Goal: Transaction & Acquisition: Obtain resource

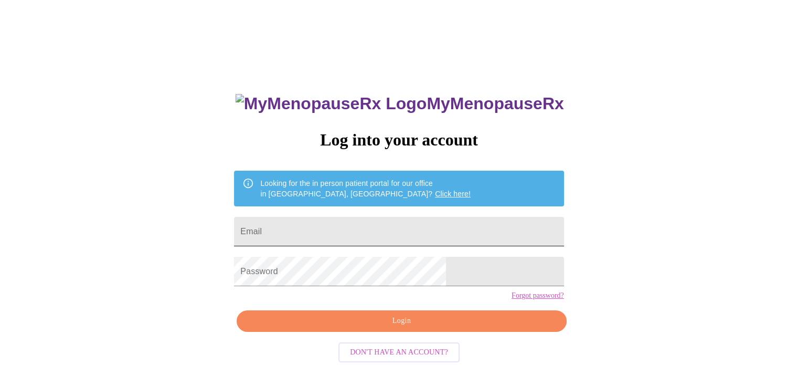
click at [384, 231] on input "Email" at bounding box center [398, 231] width 329 height 29
type input "[EMAIL_ADDRESS][DOMAIN_NAME]"
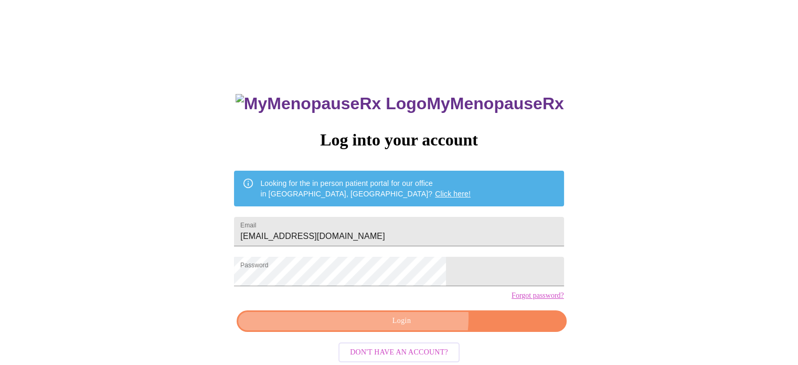
click at [411, 327] on span "Login" at bounding box center [401, 320] width 305 height 13
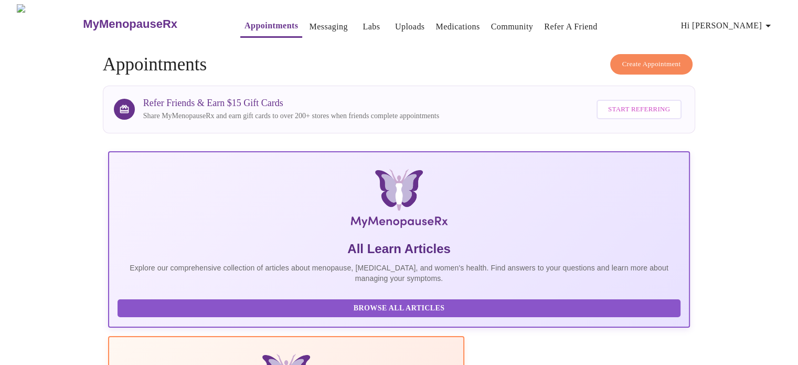
click at [768, 29] on button "Hi [PERSON_NAME]" at bounding box center [728, 25] width 102 height 21
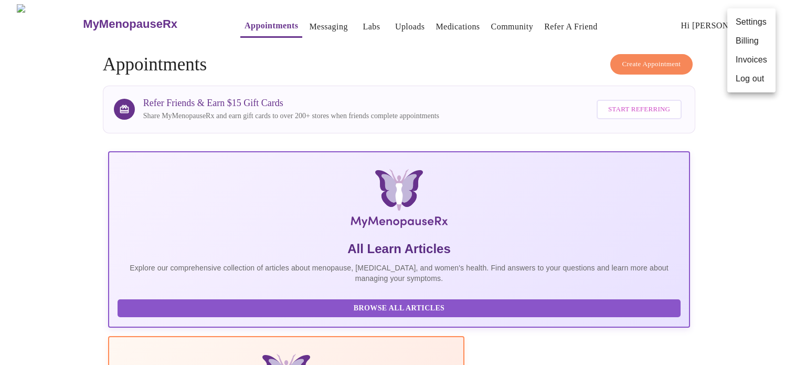
click at [745, 44] on li "Billing" at bounding box center [751, 40] width 48 height 19
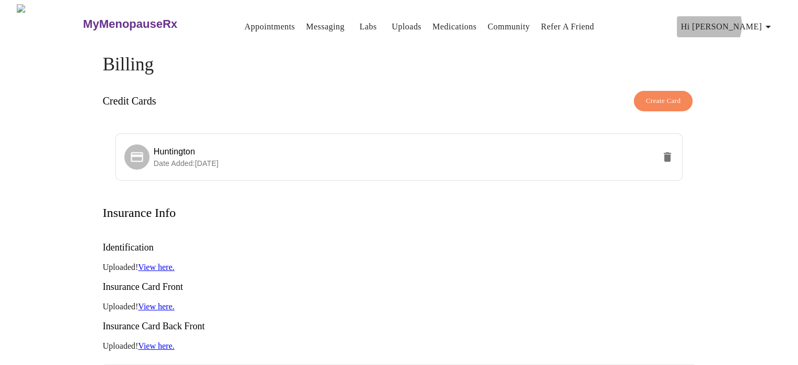
click at [745, 20] on span "Hi [PERSON_NAME]" at bounding box center [727, 26] width 93 height 15
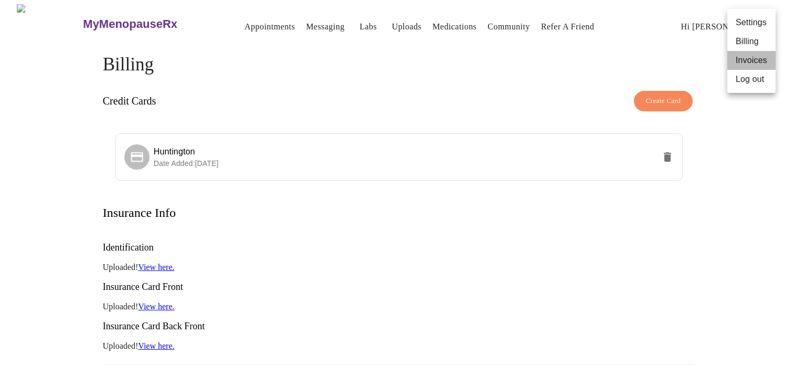
click at [751, 56] on li "Invoices" at bounding box center [751, 60] width 48 height 19
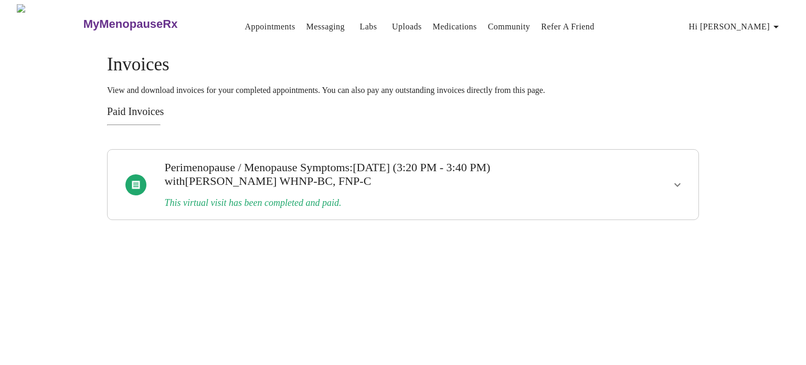
click at [676, 182] on icon "show more" at bounding box center [677, 184] width 13 height 13
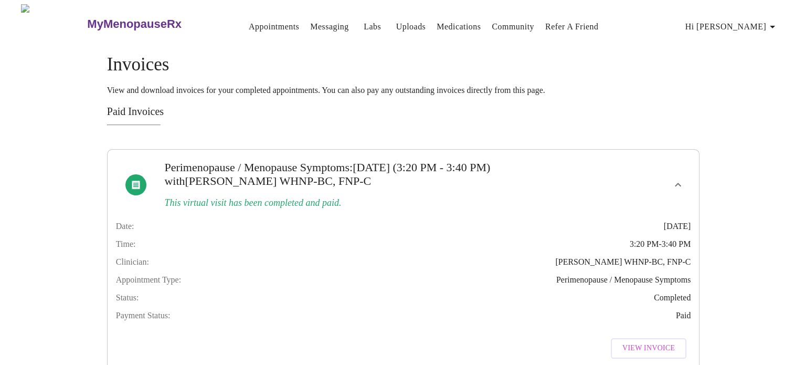
scroll to position [39, 0]
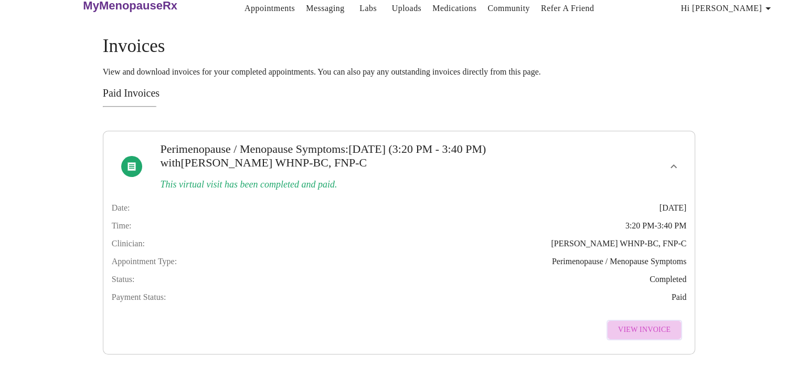
click at [659, 323] on span "View Invoice" at bounding box center [644, 329] width 52 height 13
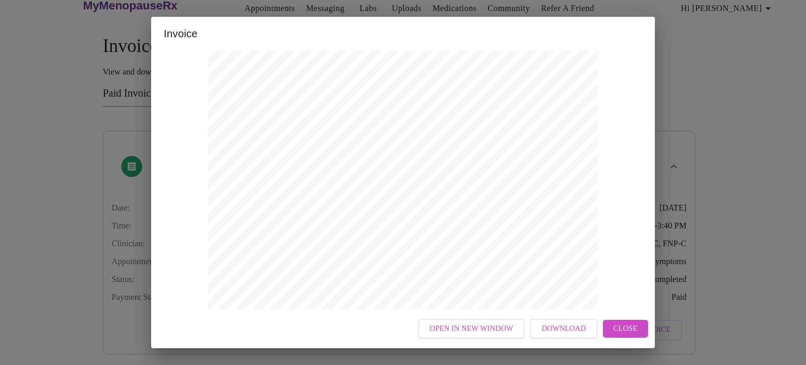
scroll to position [326, 0]
click at [562, 328] on span "Download" at bounding box center [563, 328] width 44 height 13
drag, startPoint x: 792, startPoint y: 65, endPoint x: 776, endPoint y: 88, distance: 27.9
click at [792, 65] on div "Invoice Appointment Receipt Appointment Number: 20673 Status: paid Date of Serv…" at bounding box center [403, 182] width 806 height 365
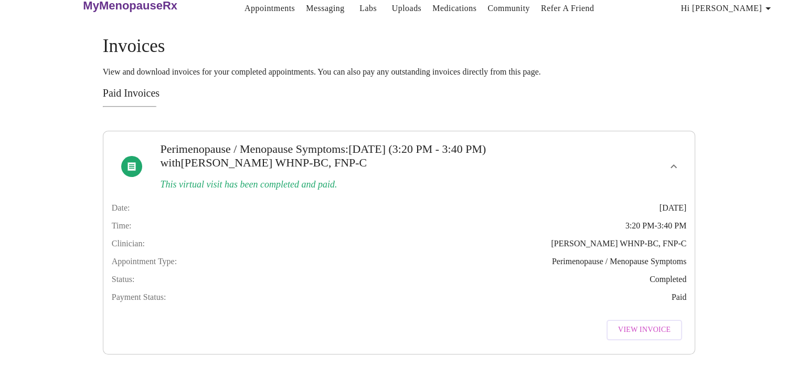
scroll to position [0, 0]
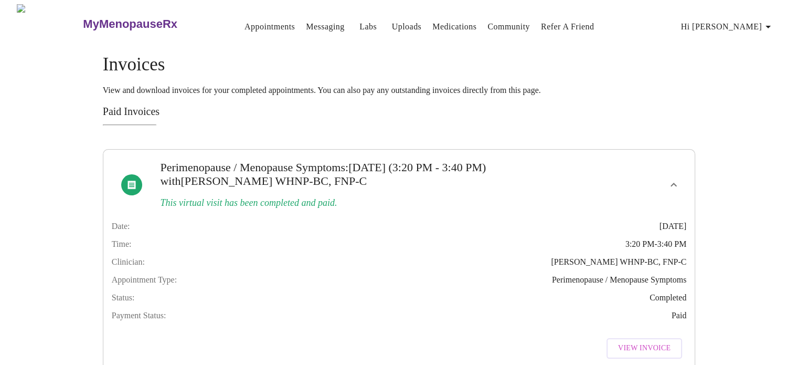
click at [302, 16] on button "Messaging" at bounding box center [325, 26] width 47 height 21
click at [306, 19] on link "Messaging" at bounding box center [325, 26] width 38 height 15
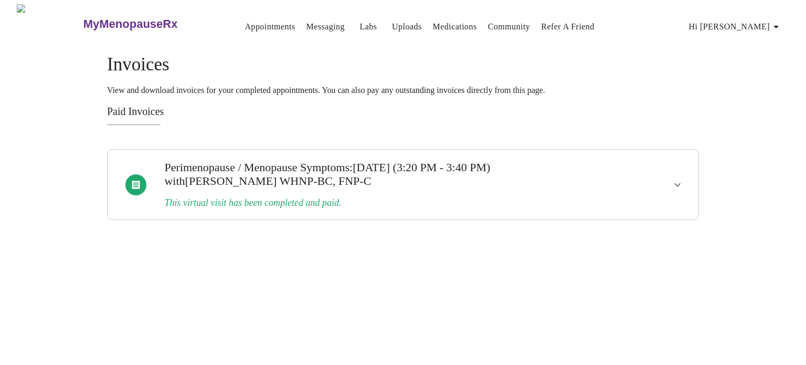
click at [745, 19] on span "Hi [PERSON_NAME]" at bounding box center [735, 26] width 93 height 15
click at [760, 62] on li "Invoices" at bounding box center [759, 60] width 48 height 19
click at [679, 180] on icon "show more" at bounding box center [677, 184] width 13 height 13
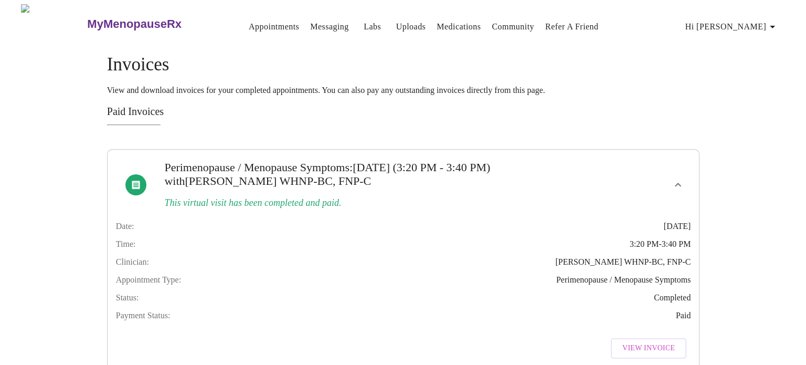
scroll to position [39, 0]
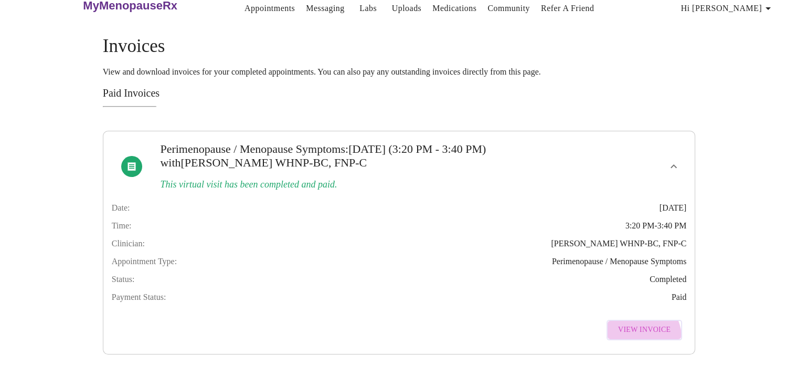
click at [640, 327] on button "View Invoice" at bounding box center [644, 329] width 76 height 20
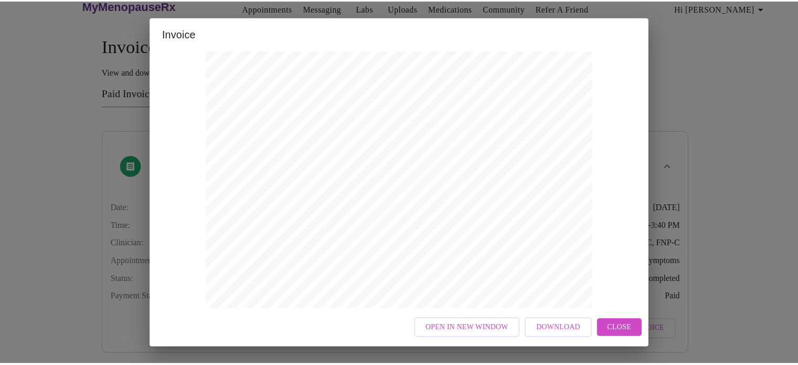
scroll to position [0, 0]
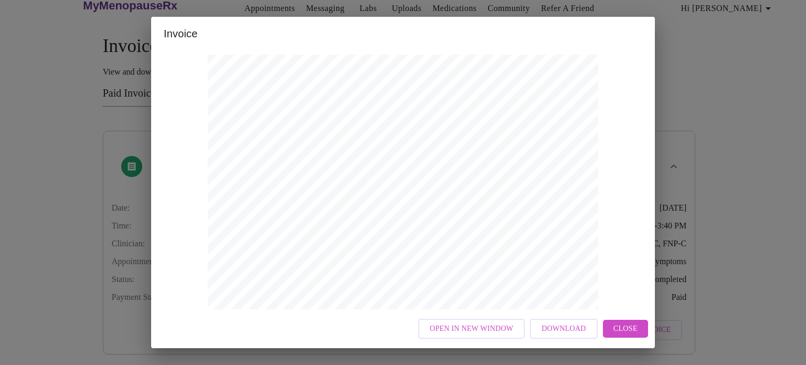
click at [625, 329] on span "Close" at bounding box center [625, 328] width 24 height 13
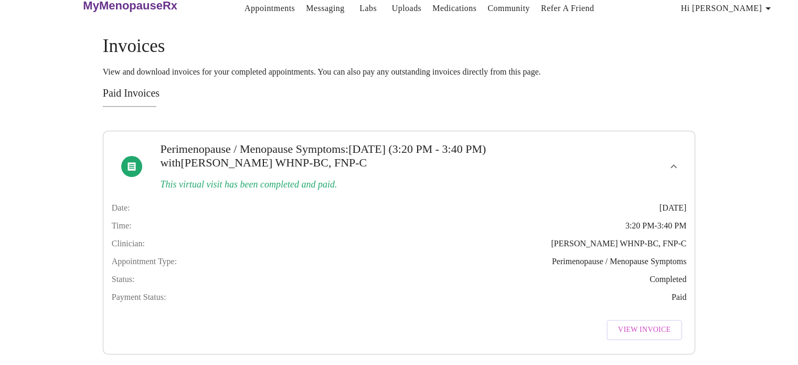
click at [657, 323] on span "View Invoice" at bounding box center [644, 329] width 52 height 13
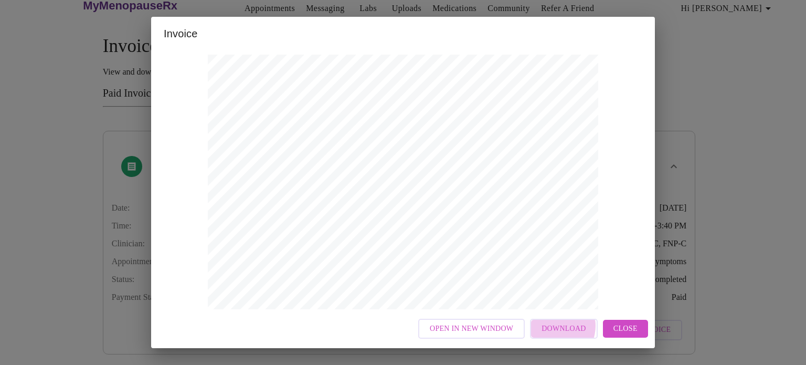
click at [558, 326] on span "Download" at bounding box center [563, 328] width 44 height 13
click at [750, 171] on div "Invoice Appointment Receipt Appointment Number: 20673 Status: paid Date of Serv…" at bounding box center [403, 182] width 806 height 365
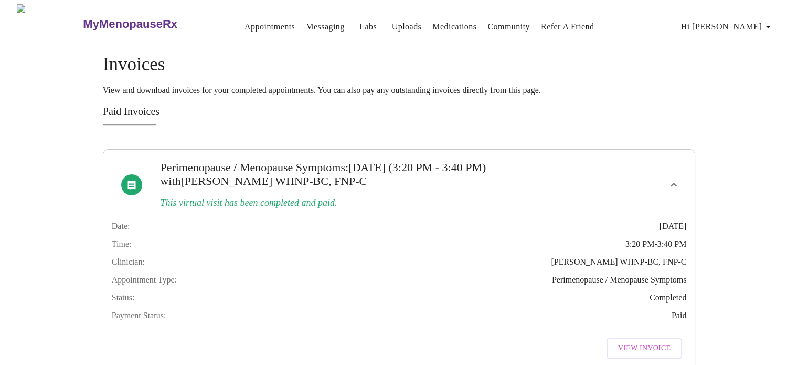
click at [306, 23] on link "Messaging" at bounding box center [325, 26] width 38 height 15
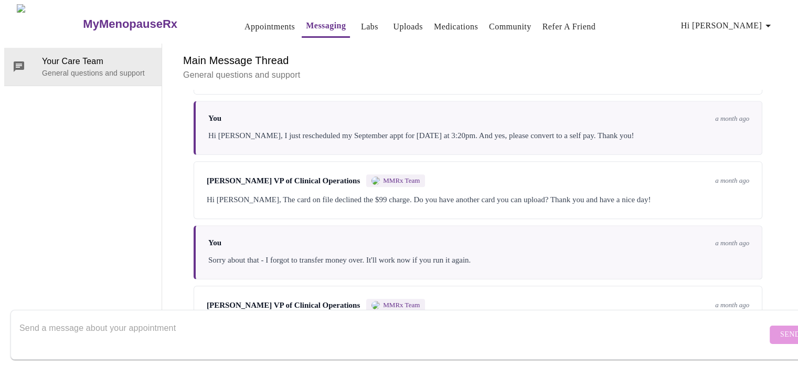
scroll to position [516, 0]
